Goal: Information Seeking & Learning: Learn about a topic

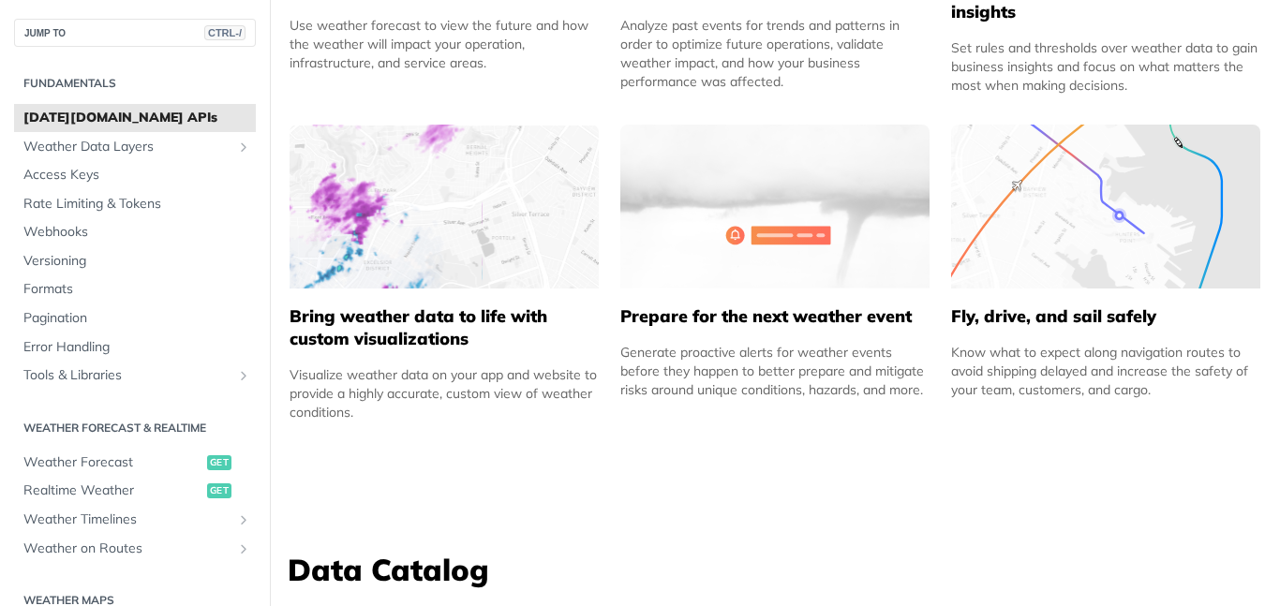
scroll to position [1125, 0]
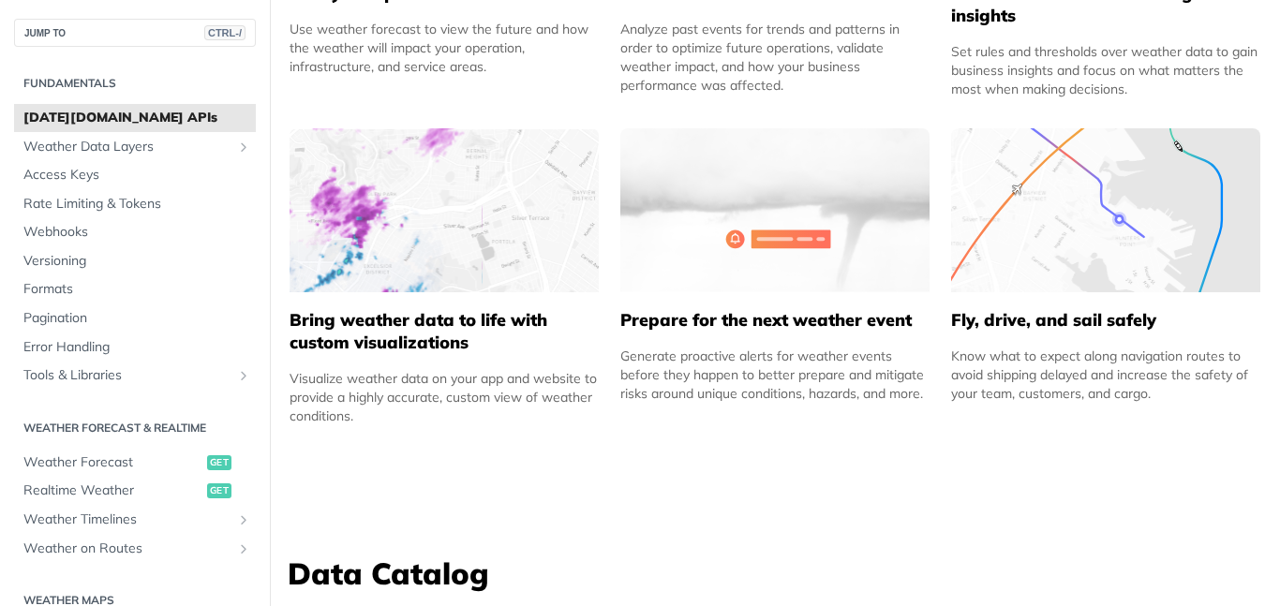
click at [436, 219] on img at bounding box center [444, 210] width 309 height 164
click at [419, 326] on h5 "Bring weather data to life with custom visualizations" at bounding box center [444, 331] width 309 height 45
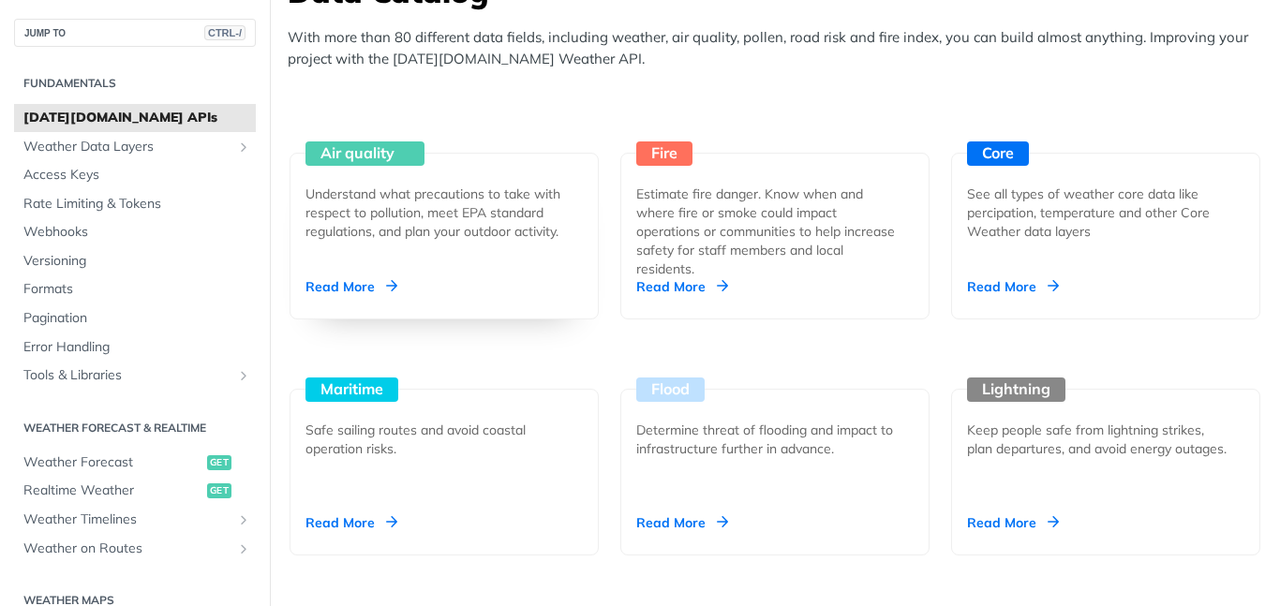
scroll to position [1687, 0]
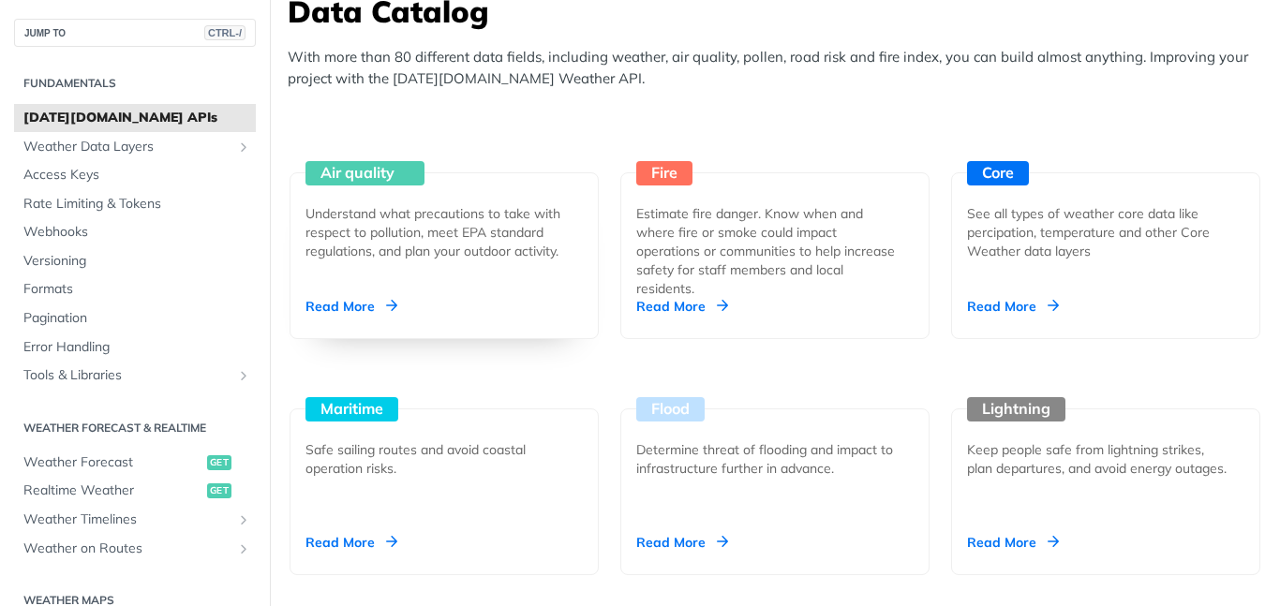
click at [468, 281] on div "Air quality Understand what precautions to take with respect to pollution, meet…" at bounding box center [444, 255] width 309 height 167
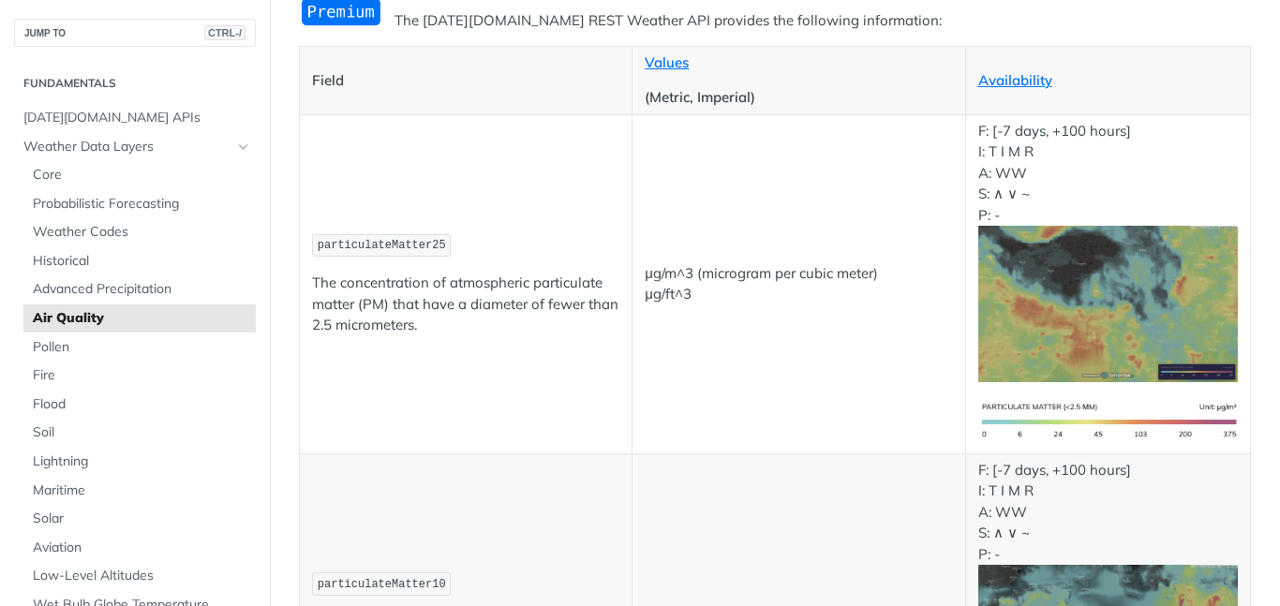
scroll to position [225, 0]
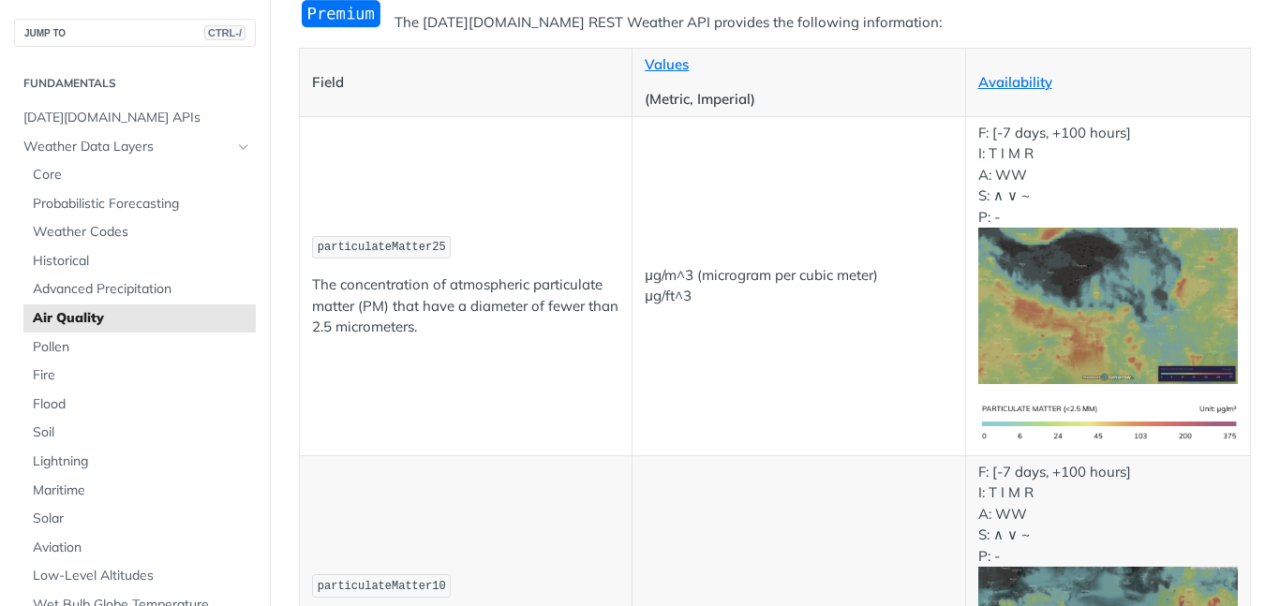
click at [1074, 311] on img "Expand image" at bounding box center [1109, 306] width 261 height 157
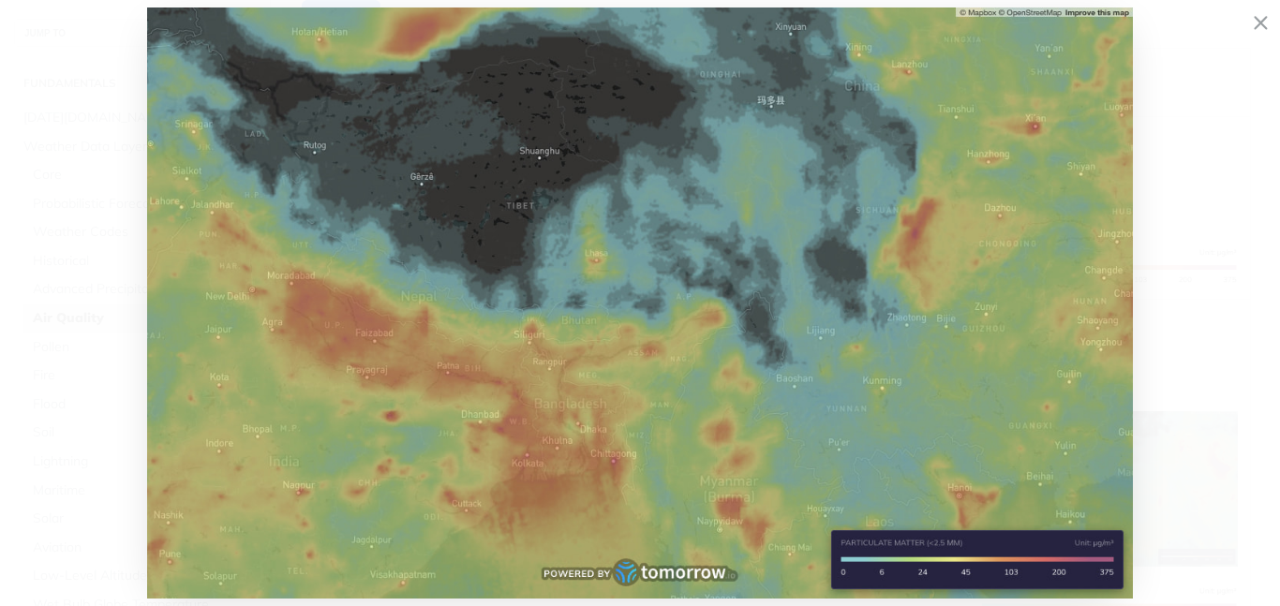
click at [1259, 28] on icon "Minimize image" at bounding box center [1261, 24] width 16 height 32
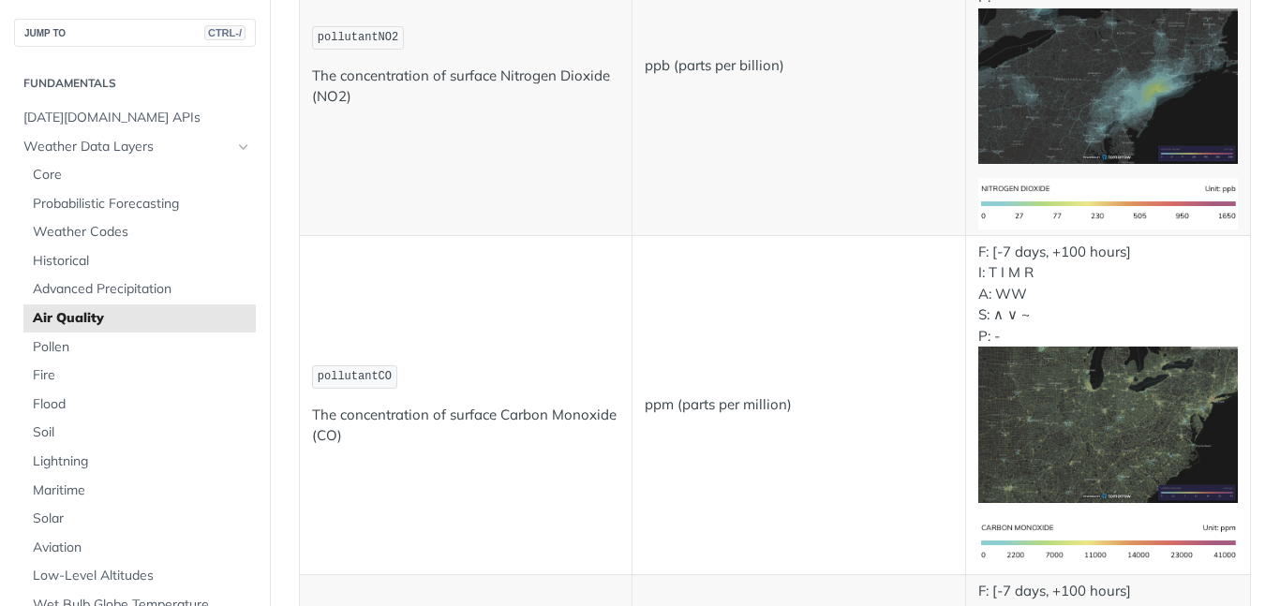
click at [1174, 65] on img "Expand image" at bounding box center [1109, 86] width 261 height 157
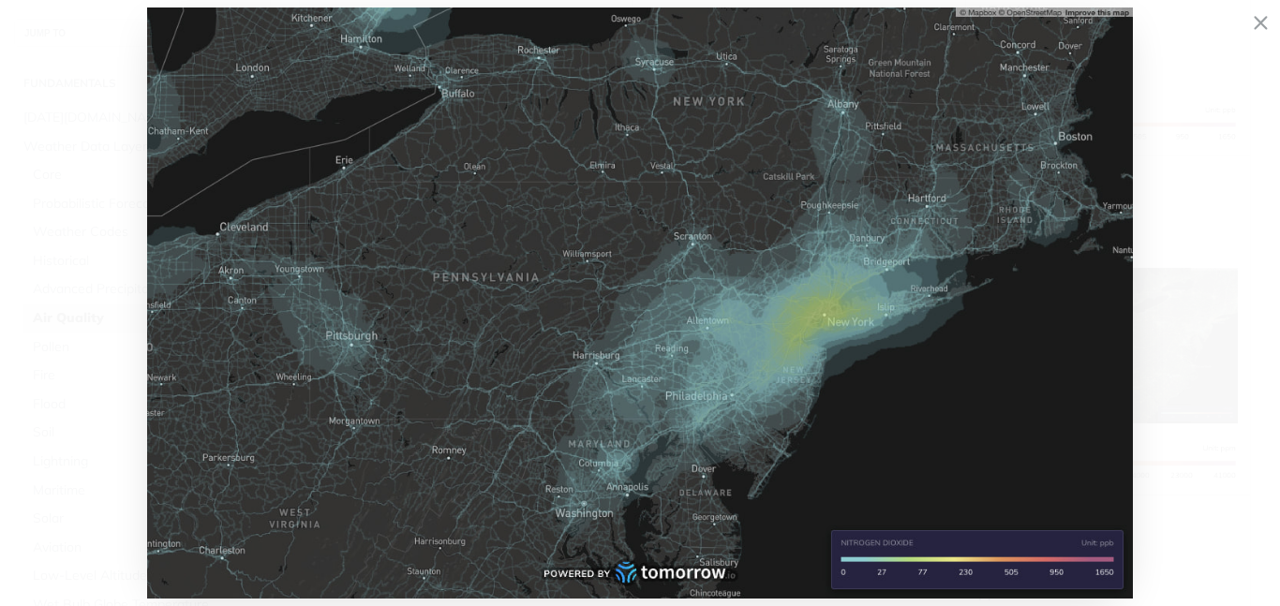
click at [1260, 20] on icon "Minimize image" at bounding box center [1261, 24] width 16 height 32
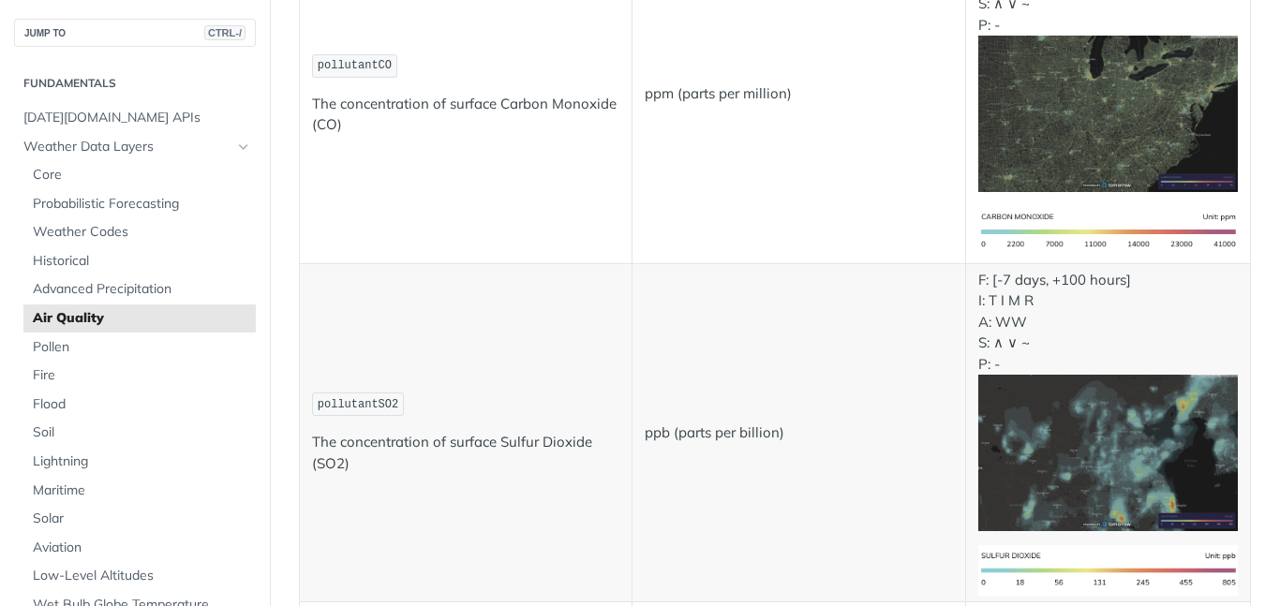
scroll to position [1800, 0]
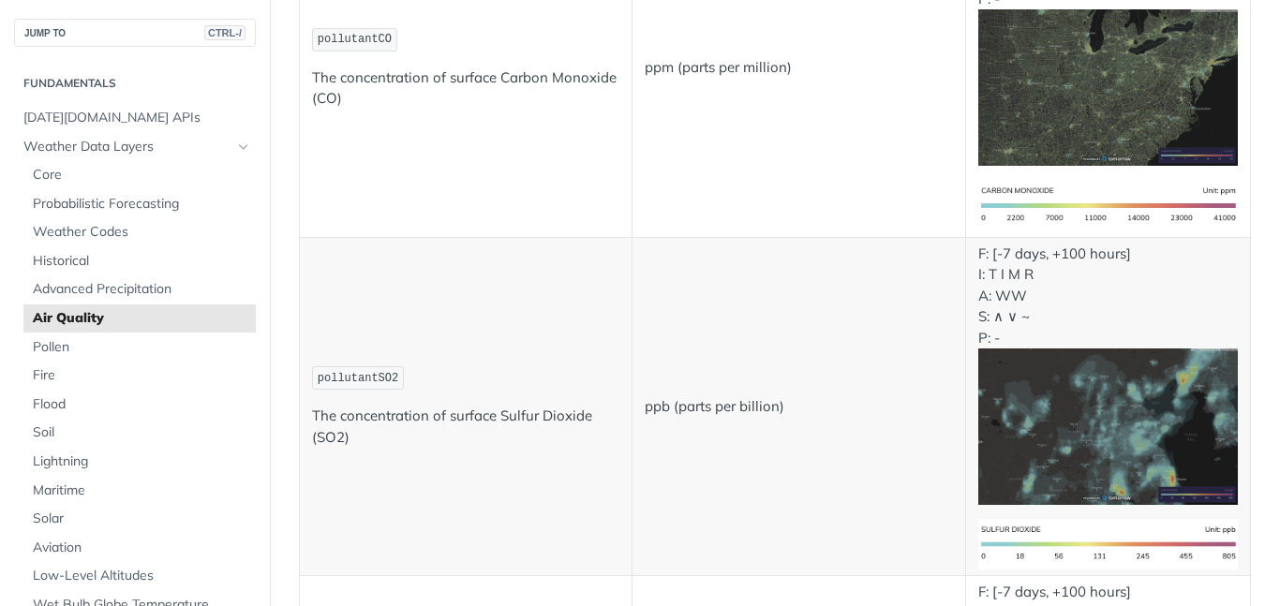
click at [1076, 409] on img "Expand image" at bounding box center [1109, 427] width 261 height 157
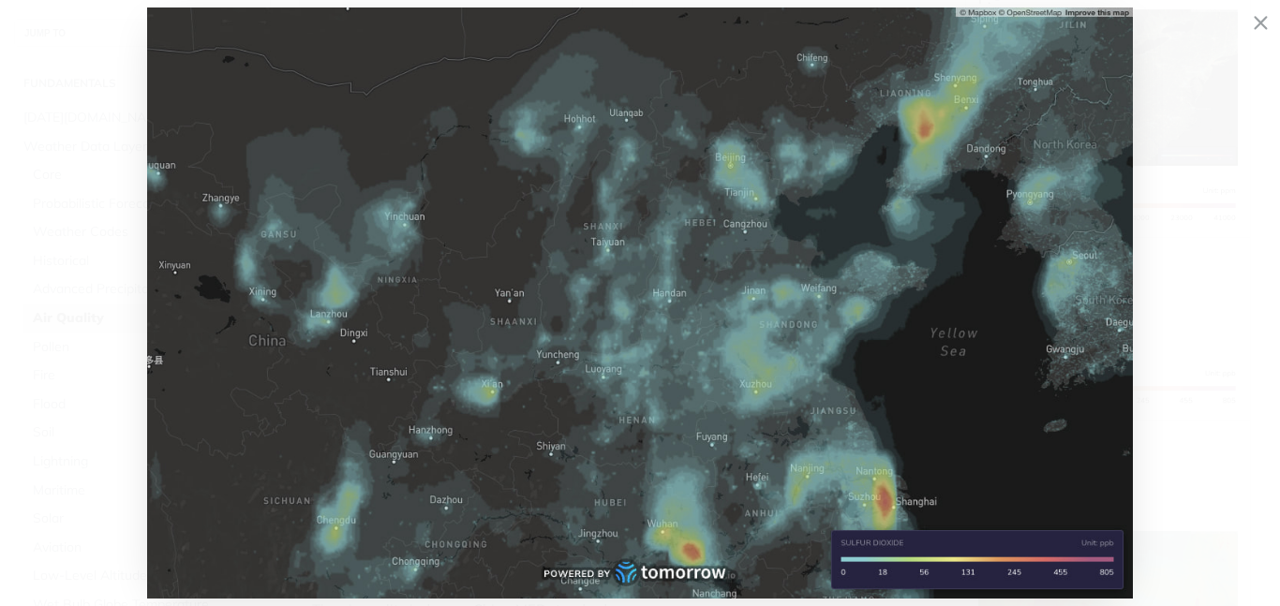
click at [1254, 22] on icon "Minimize image" at bounding box center [1261, 24] width 16 height 32
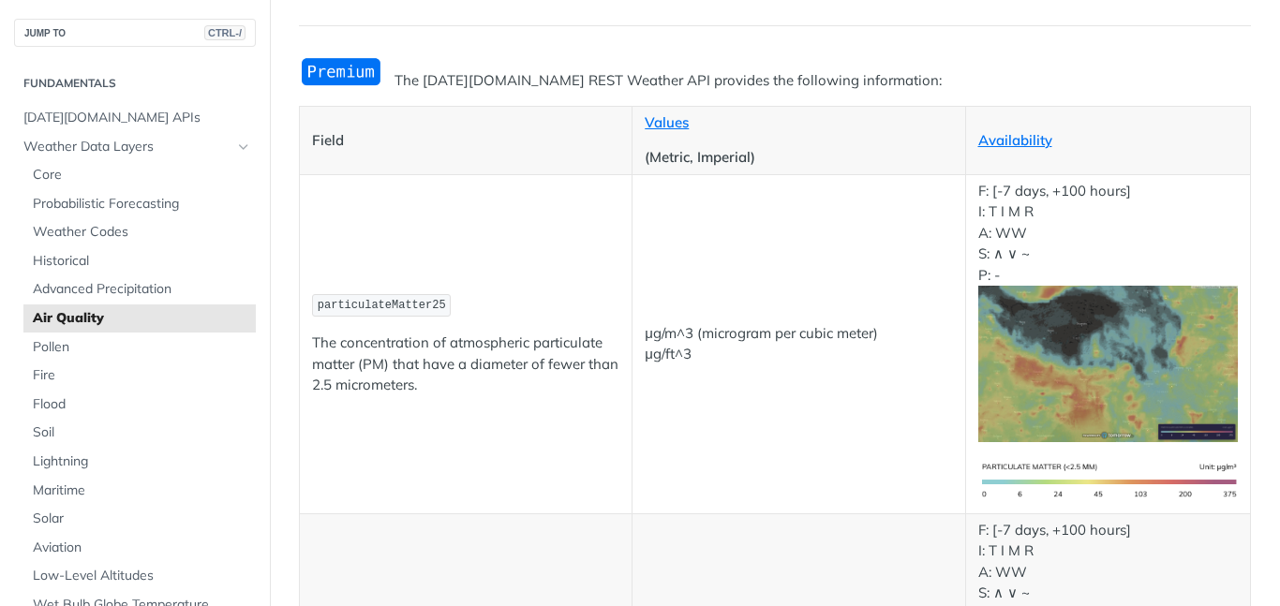
scroll to position [0, 0]
